Goal: Task Accomplishment & Management: Use online tool/utility

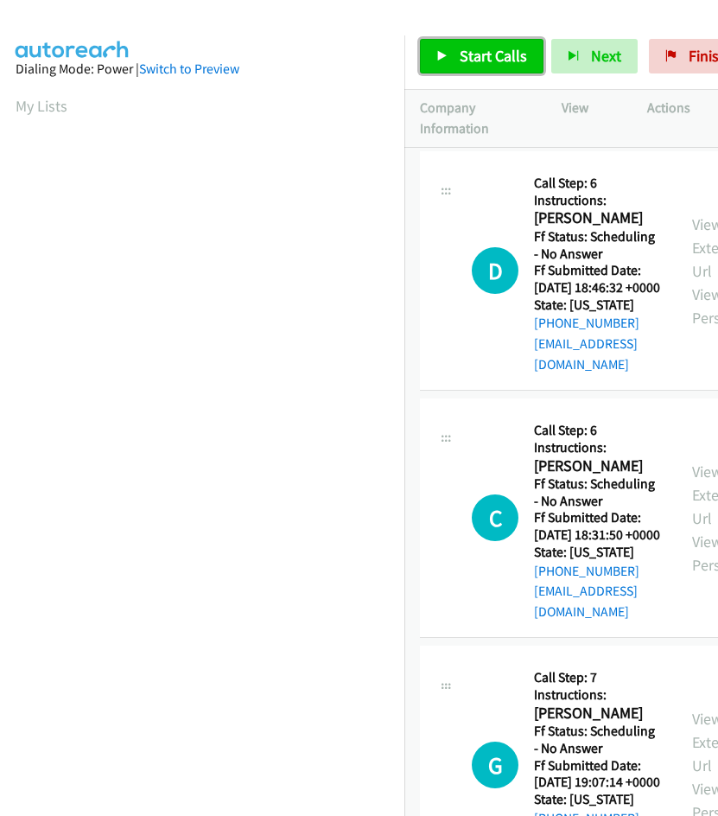
click at [469, 61] on span "Start Calls" at bounding box center [493, 56] width 67 height 20
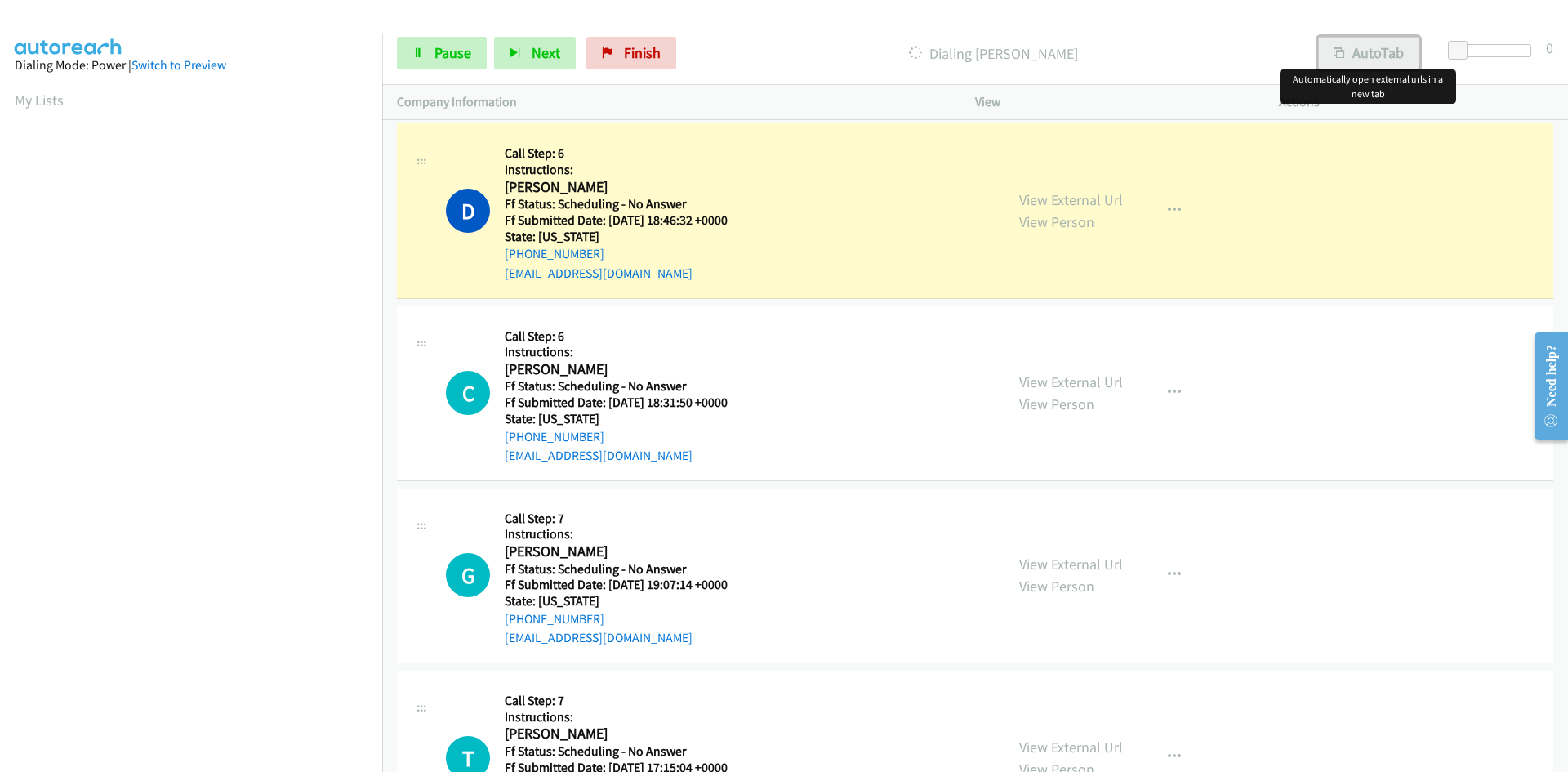
click at [618, 44] on button "AutoTab" at bounding box center [1368, 53] width 101 height 33
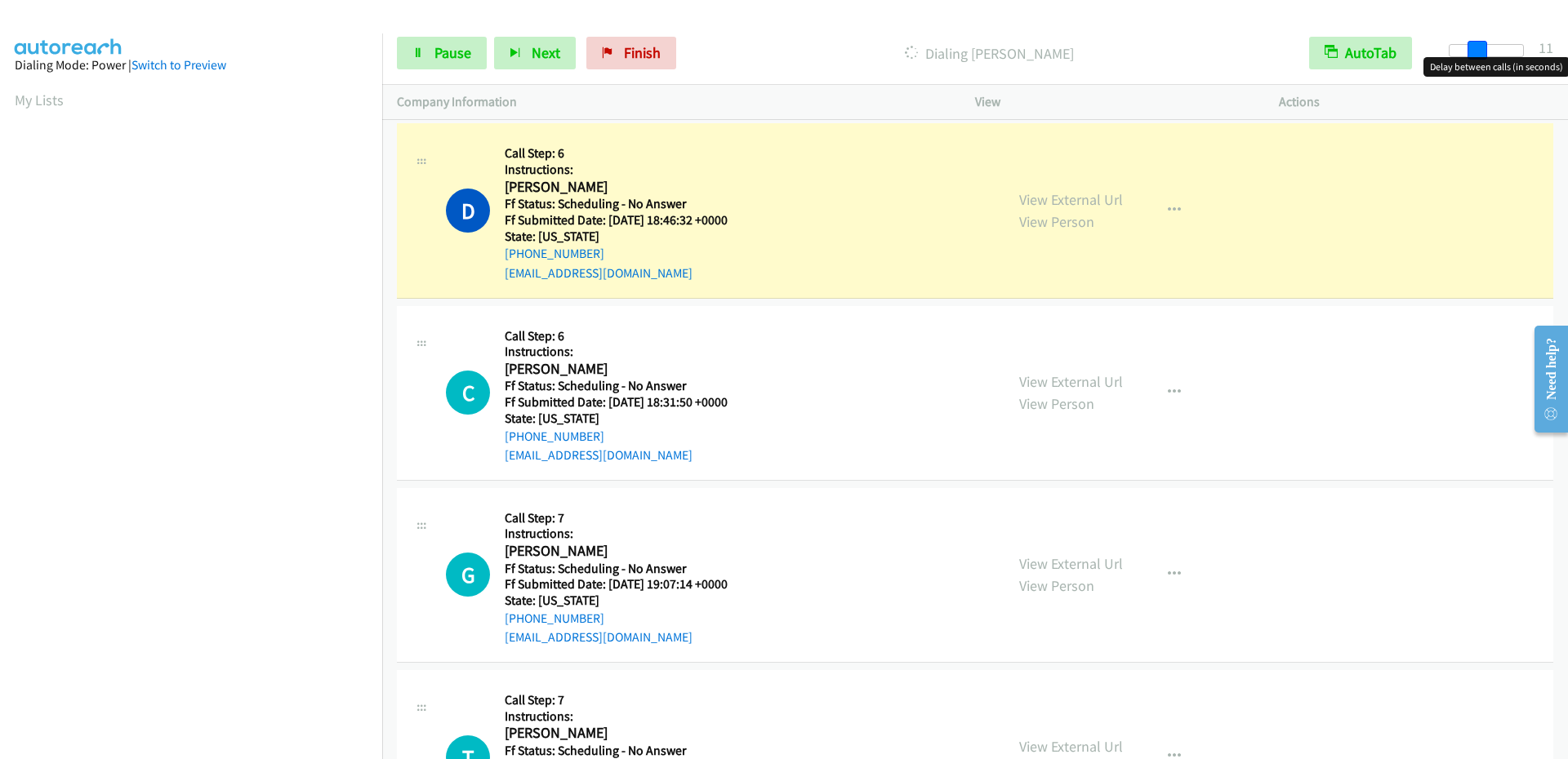
click at [618, 51] on div at bounding box center [1487, 51] width 76 height 13
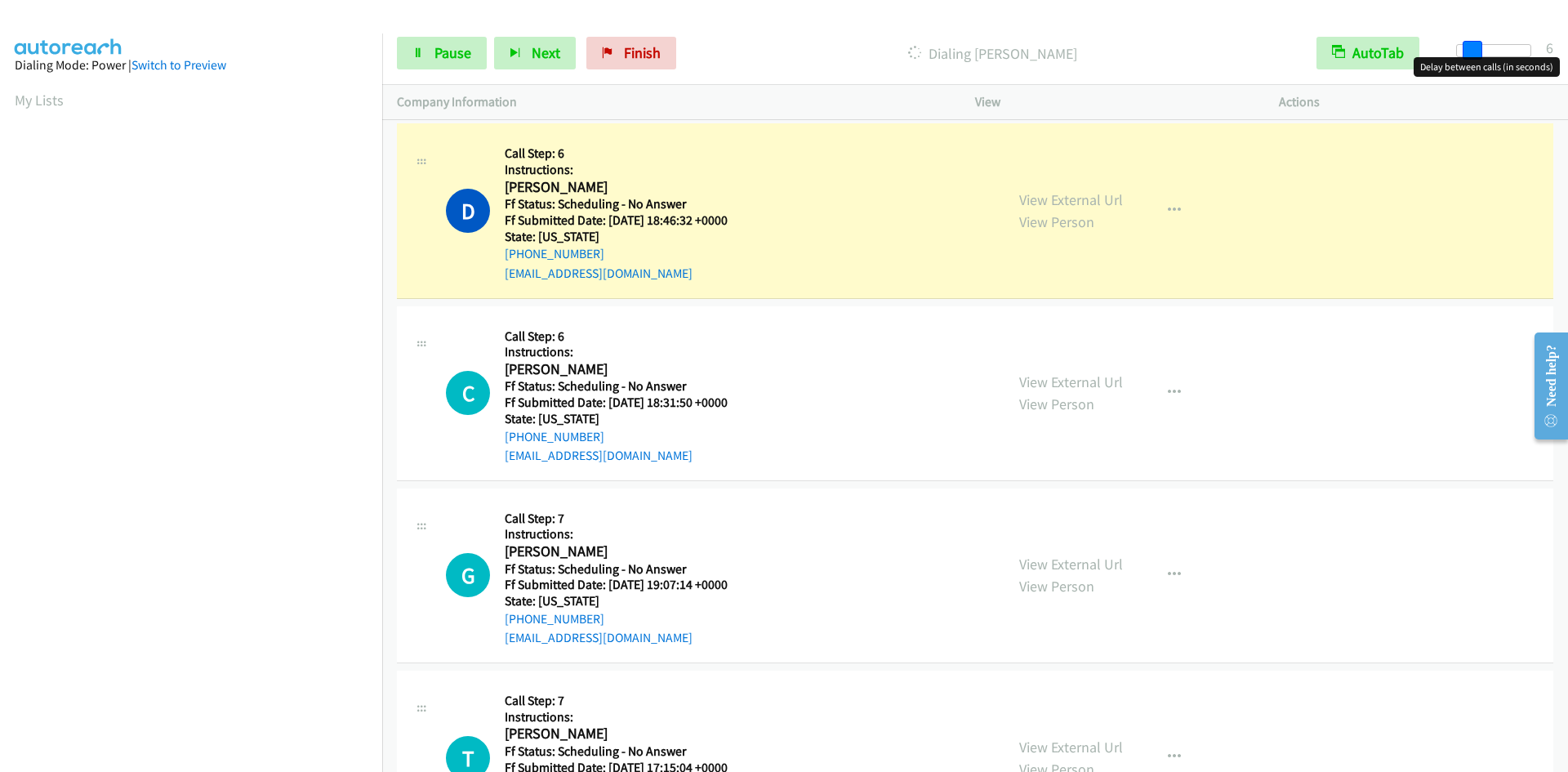
drag, startPoint x: 1482, startPoint y: 51, endPoint x: 1470, endPoint y: 51, distance: 12.0
click at [618, 51] on span at bounding box center [1472, 50] width 20 height 20
click at [618, 197] on link "View External Url" at bounding box center [1071, 199] width 104 height 19
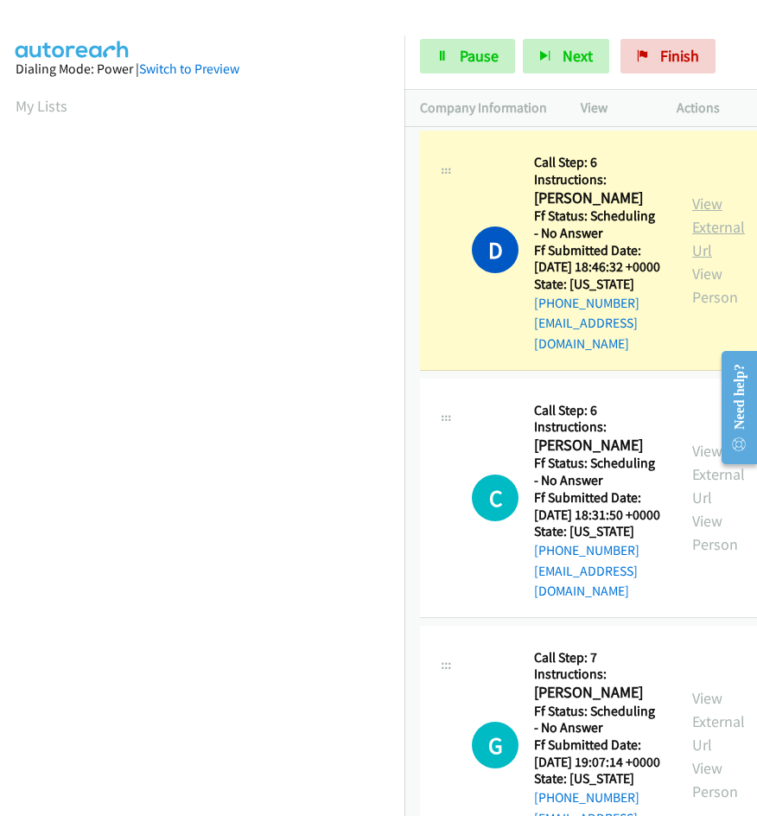
scroll to position [153, 0]
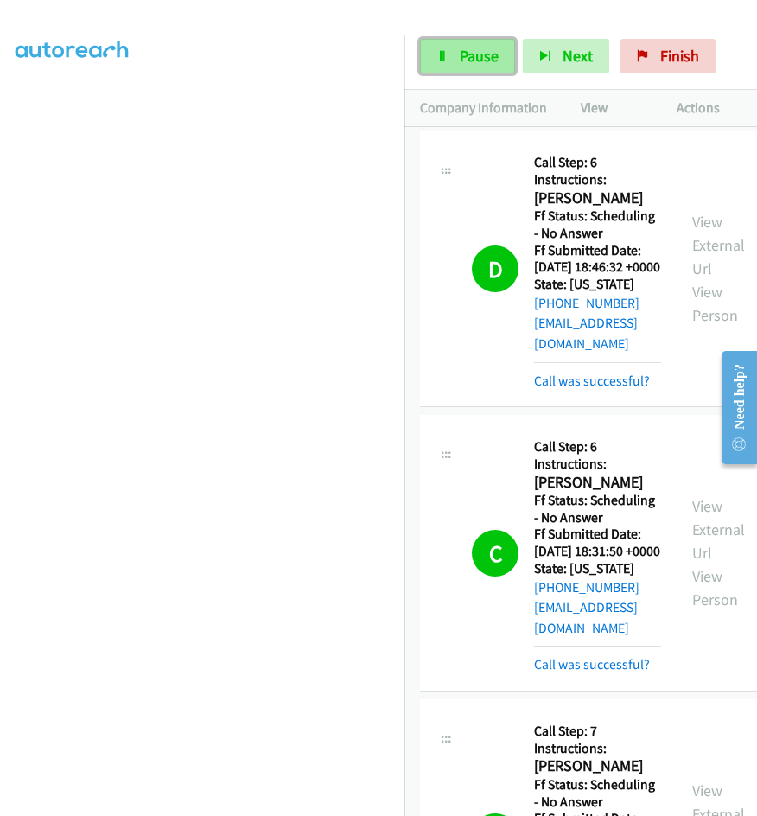
click at [490, 48] on span "Pause" at bounding box center [479, 56] width 39 height 20
